Goal: Use online tool/utility

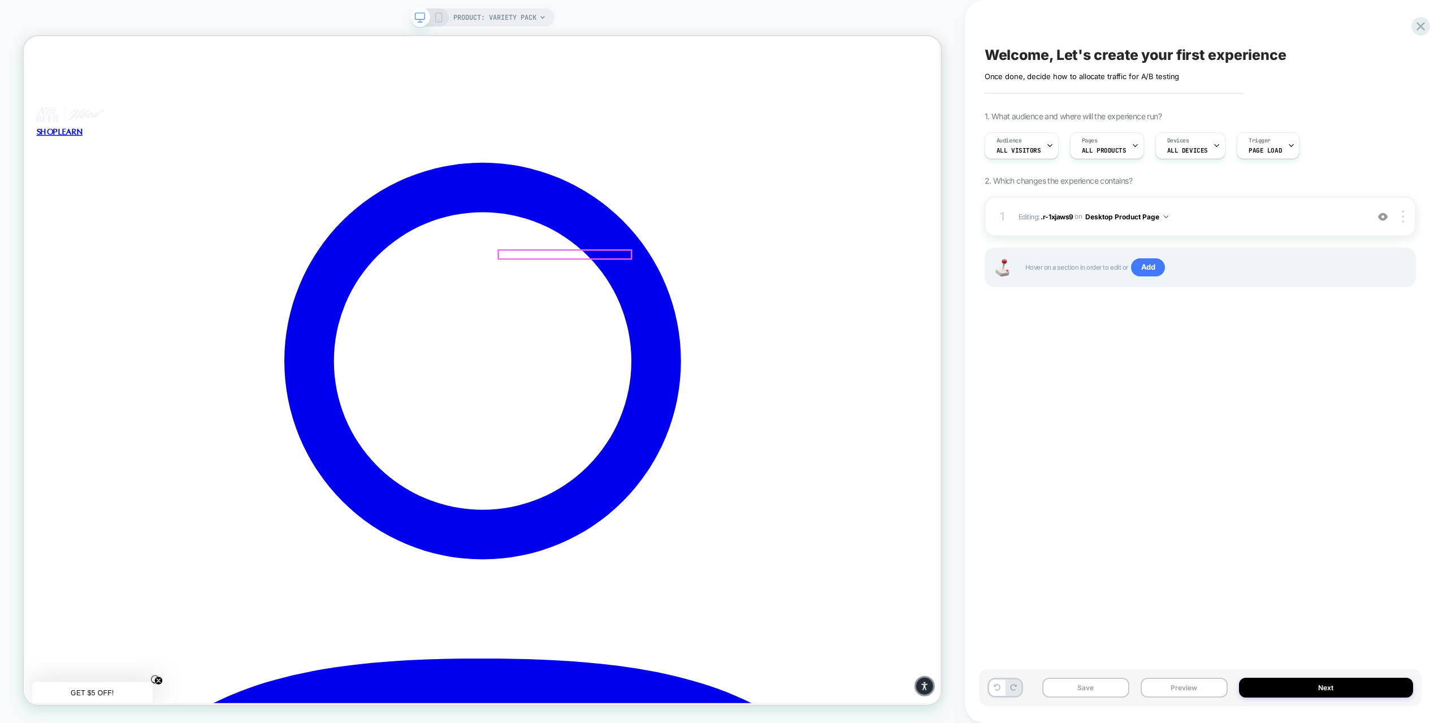
click at [745, 330] on div at bounding box center [745, 327] width 177 height 11
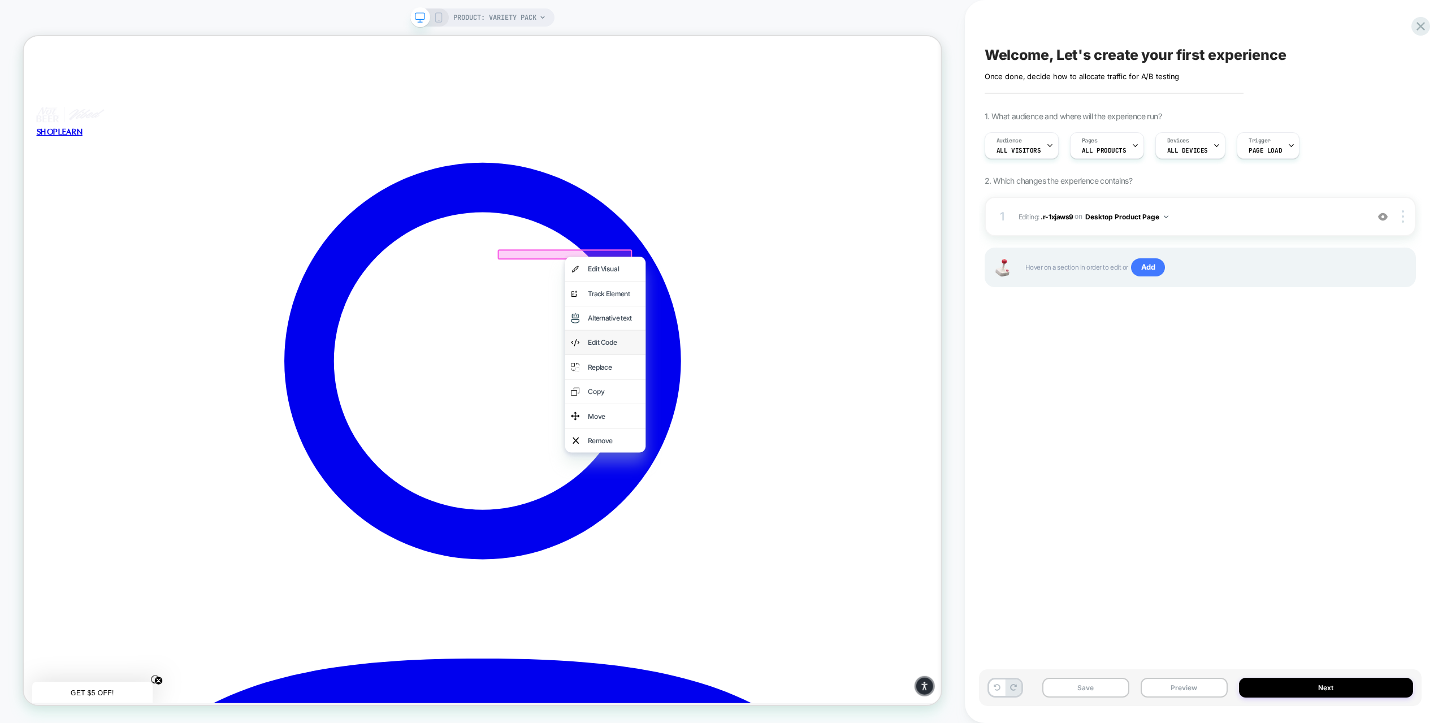
click at [780, 444] on div "Edit Code" at bounding box center [810, 444] width 69 height 16
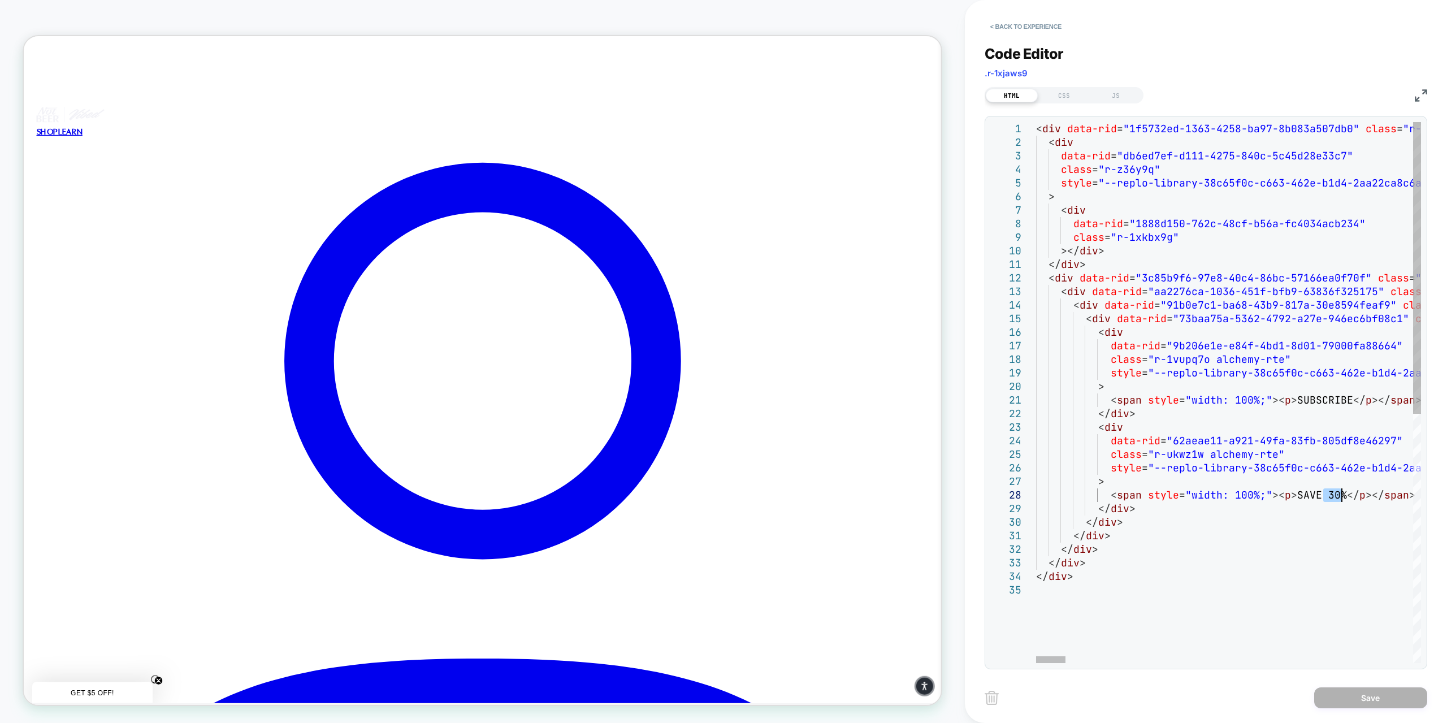
drag, startPoint x: 1322, startPoint y: 494, endPoint x: 1342, endPoint y: 497, distance: 20.0
type textarea "**********"
click at [1370, 697] on button "Save" at bounding box center [1370, 697] width 113 height 21
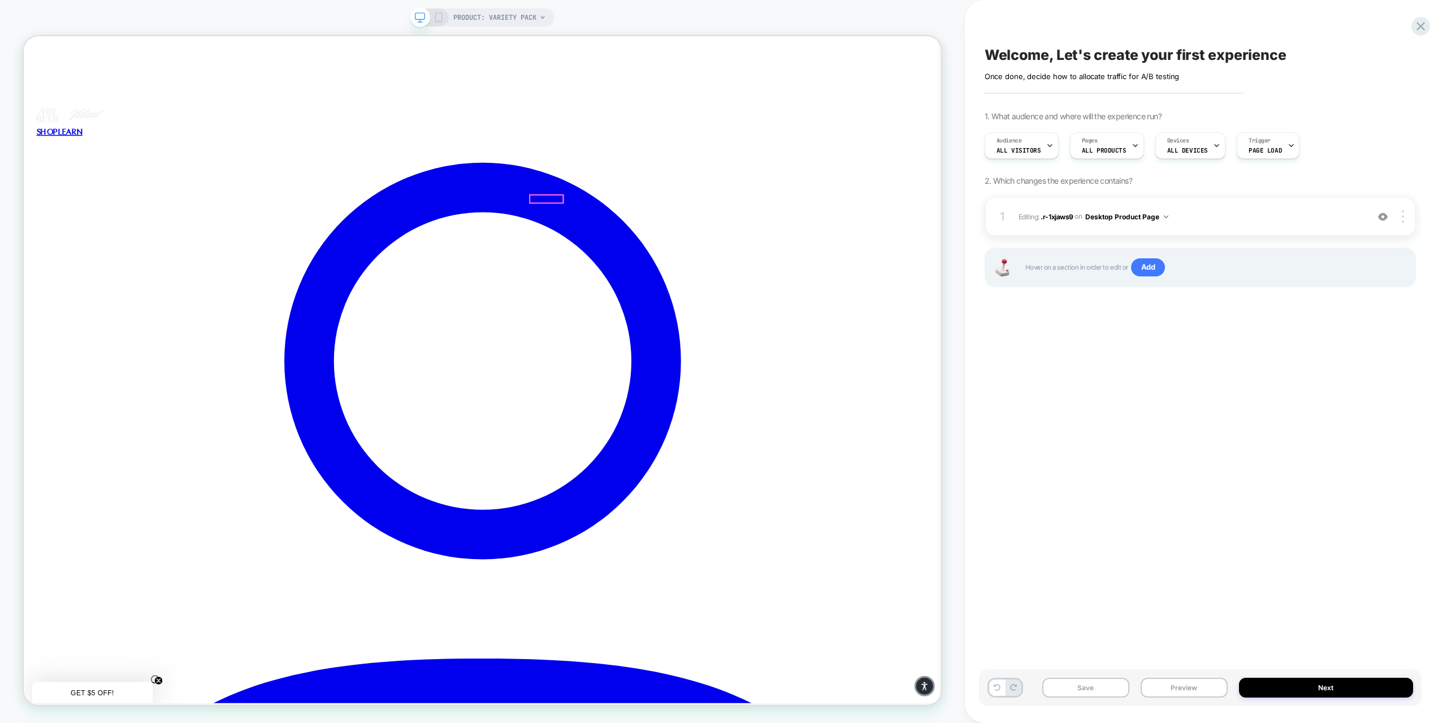
click at [1099, 212] on button "Desktop Product Page" at bounding box center [1126, 217] width 83 height 14
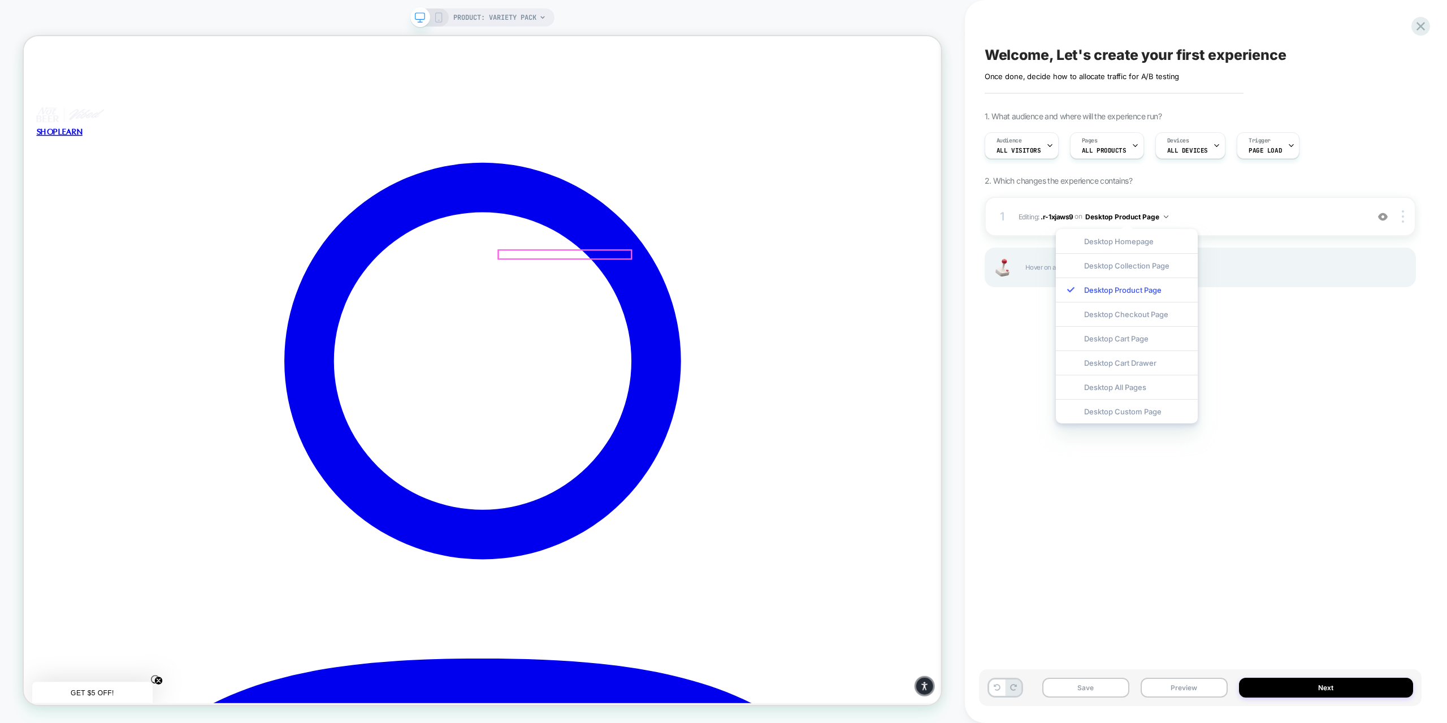
click at [735, 325] on div at bounding box center [745, 327] width 177 height 11
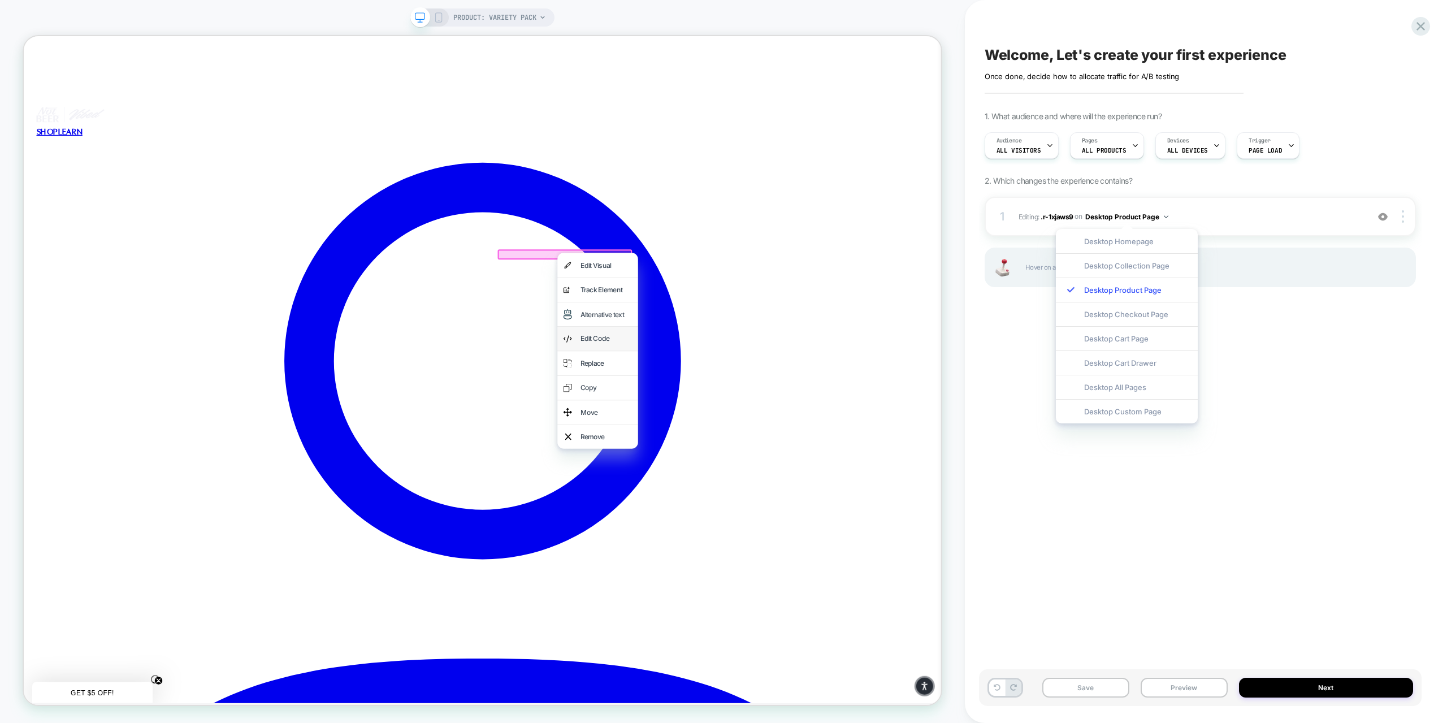
click at [784, 441] on div "Edit Code" at bounding box center [800, 439] width 69 height 16
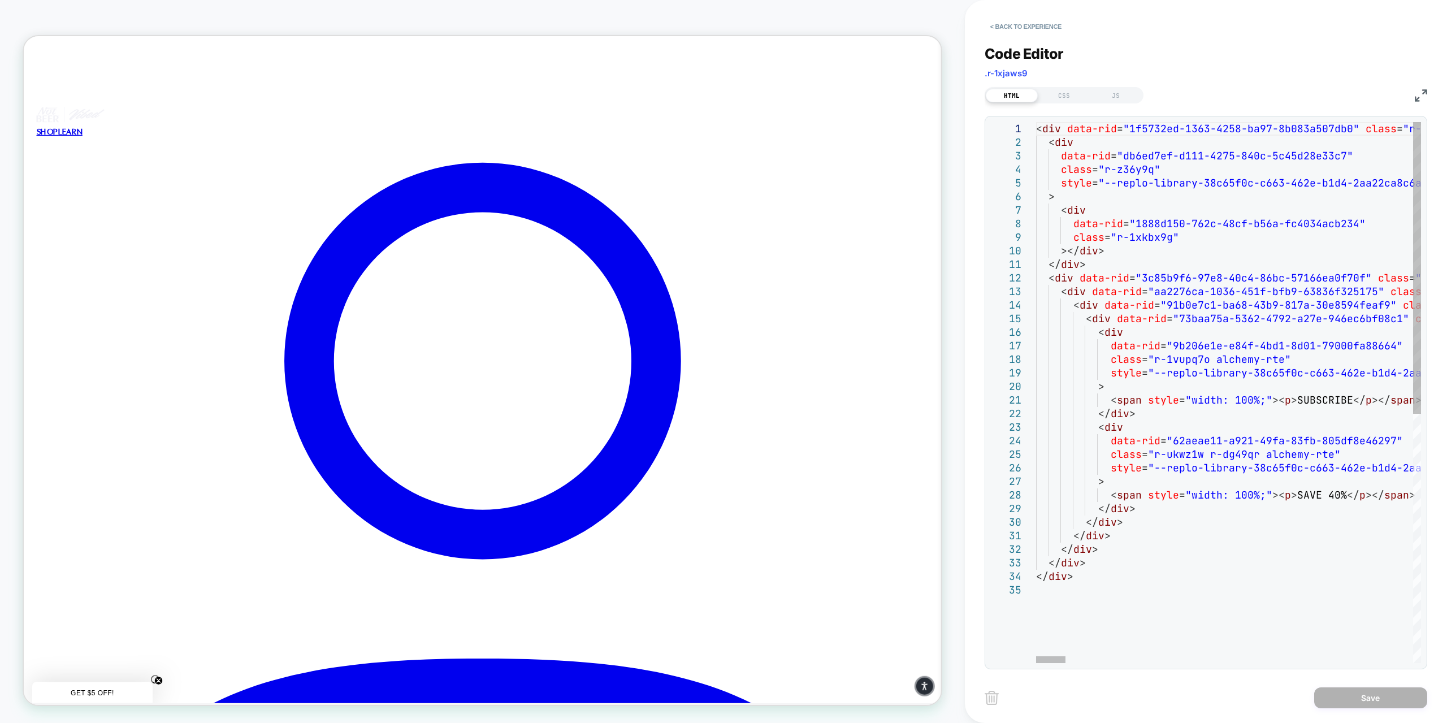
scroll to position [0, 0]
drag, startPoint x: 1331, startPoint y: 495, endPoint x: 1339, endPoint y: 497, distance: 8.1
type textarea "**********"
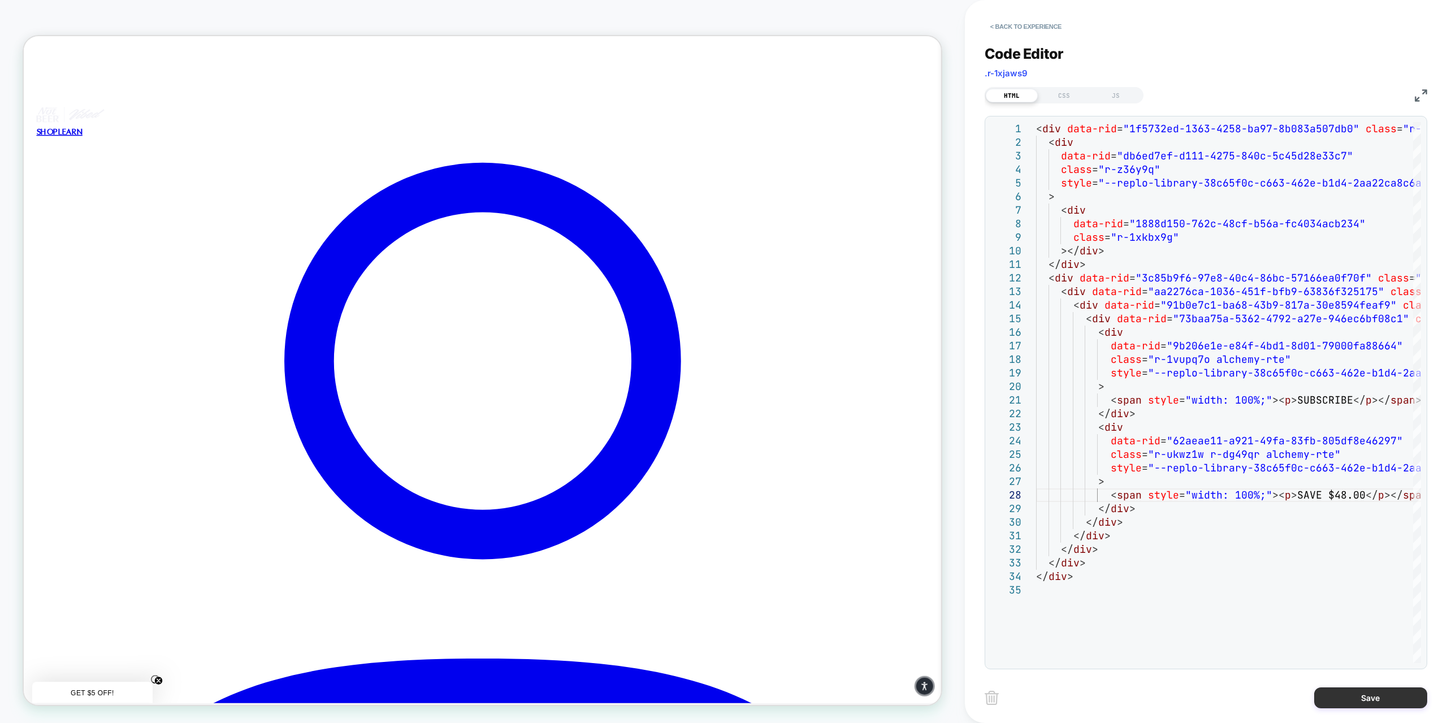
click at [1379, 698] on button "Save" at bounding box center [1370, 697] width 113 height 21
